Goal: Find specific page/section: Find specific page/section

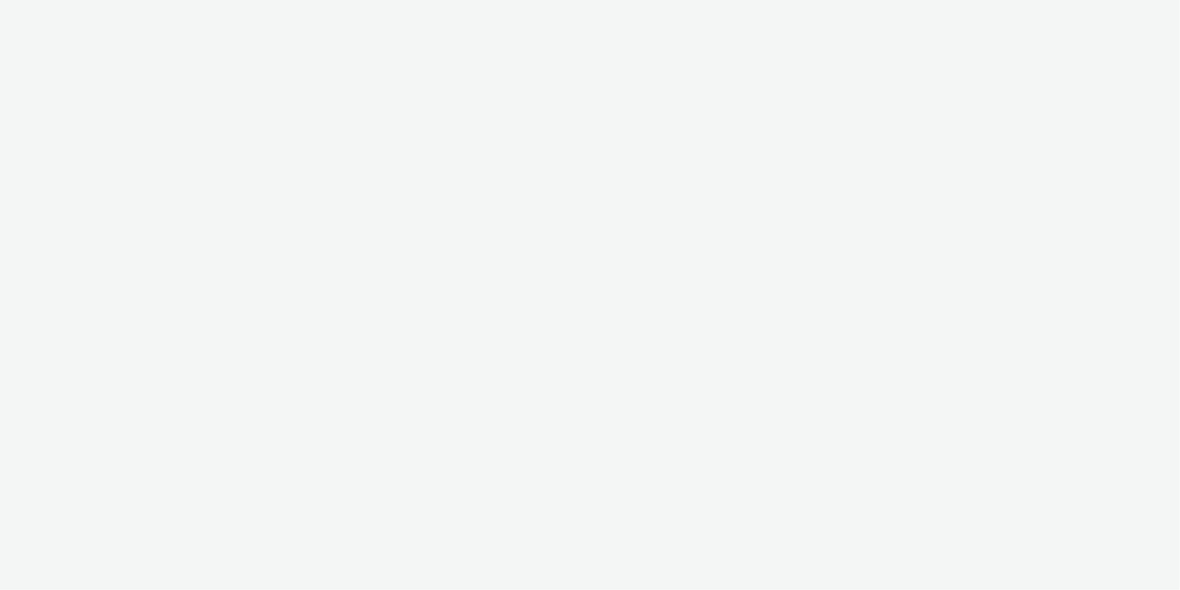
select select "ee301871-b224-4a7c-a6c0-58ba98d5d280"
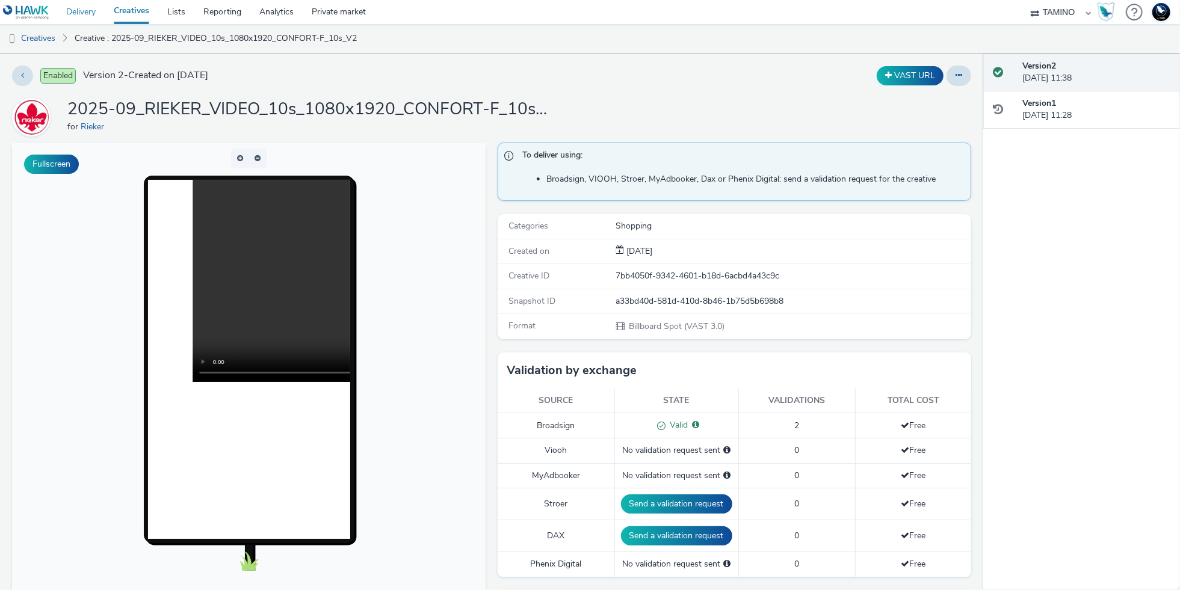
click at [77, 14] on link "Delivery" at bounding box center [81, 12] width 48 height 24
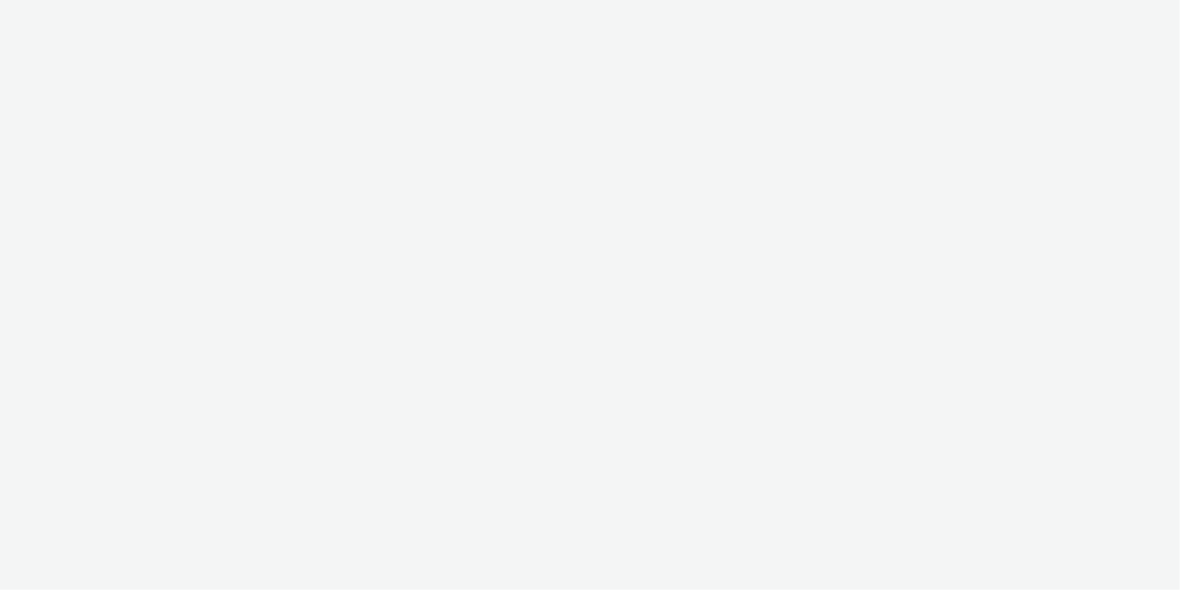
select select "a4655d9c-cd96-449f-b9a3-d2b0c2744250"
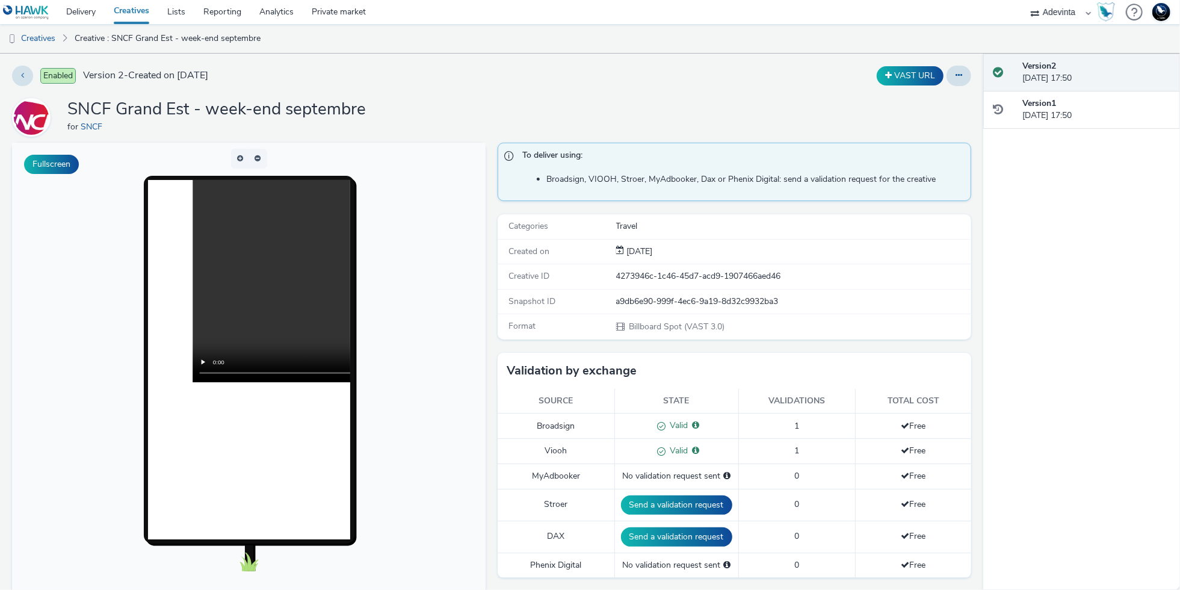
click at [660, 423] on span at bounding box center [660, 424] width 13 height 11
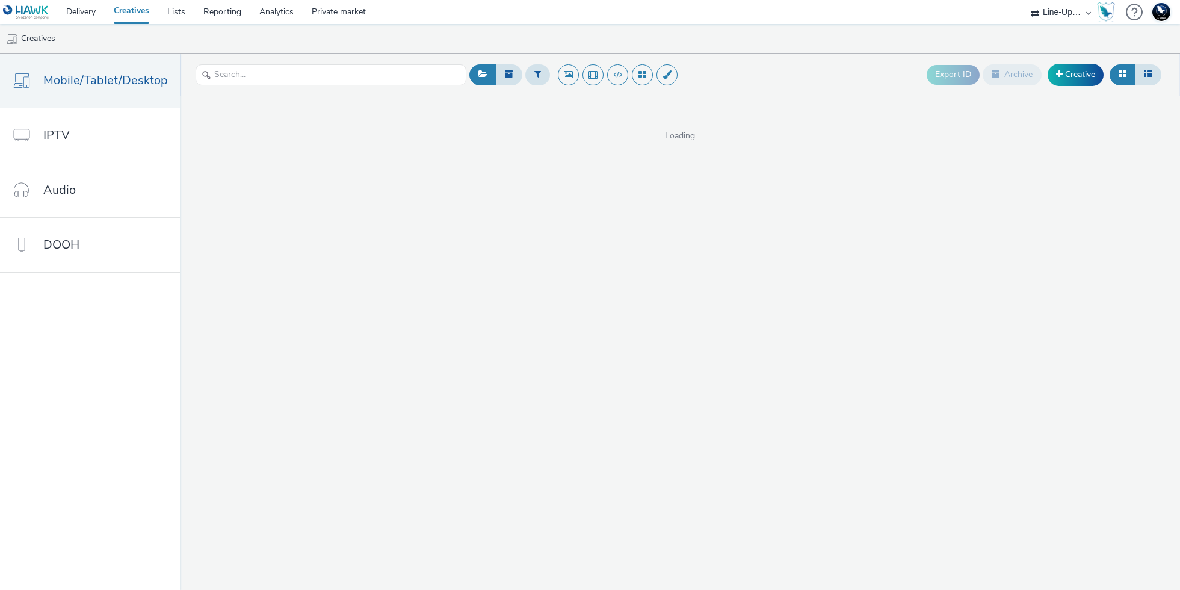
select select "477a3b36-533a-4ac9-a7e4-0187ed6babf6"
